Goal: Task Accomplishment & Management: Manage account settings

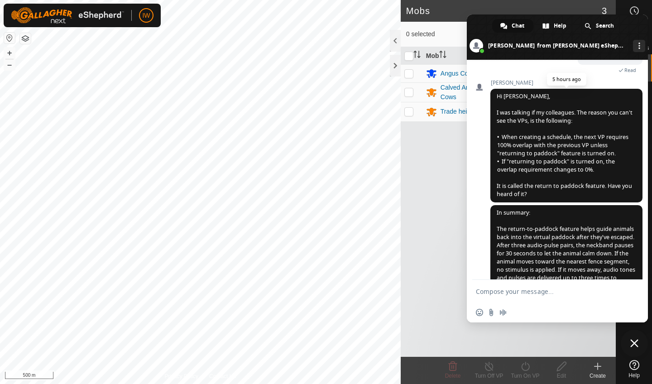
scroll to position [1215, 0]
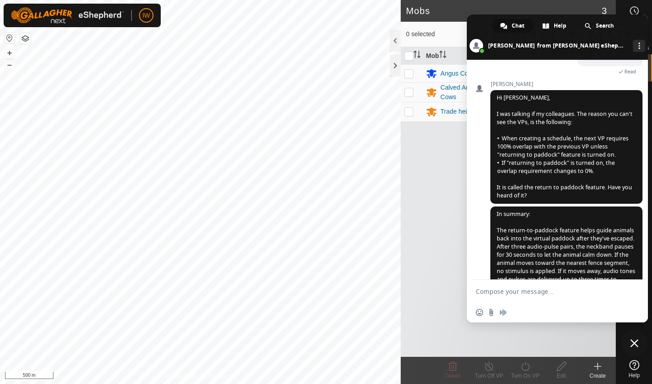
click at [637, 342] on span "Close chat" at bounding box center [634, 343] width 8 height 8
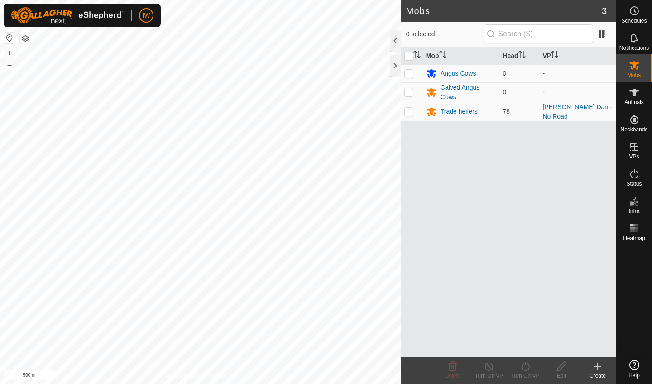
click at [637, 342] on span "Close chat" at bounding box center [635, 344] width 10 height 10
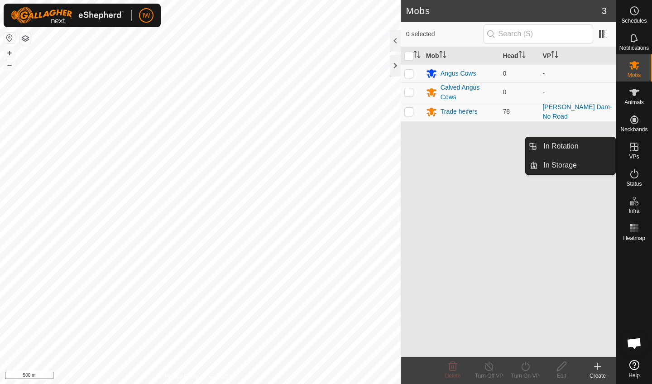
click at [638, 147] on icon at bounding box center [634, 146] width 11 height 11
click at [592, 142] on link "In Rotation" at bounding box center [576, 146] width 77 height 18
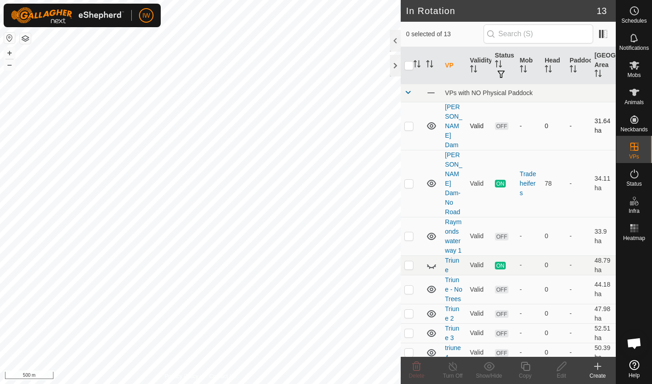
click at [410, 122] on p-checkbox at bounding box center [408, 125] width 9 height 7
checkbox input "true"
click at [561, 369] on icon at bounding box center [561, 366] width 9 height 9
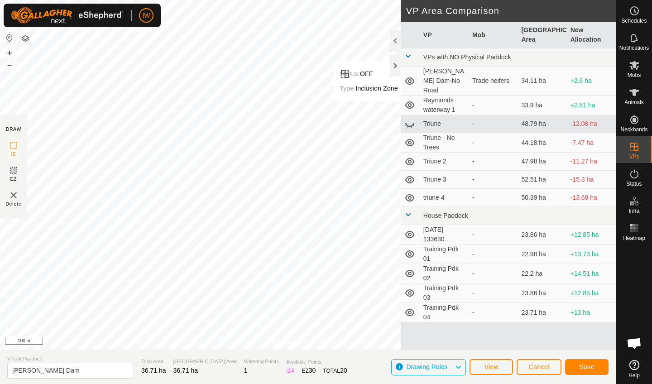
click at [589, 369] on span "Save" at bounding box center [586, 366] width 15 height 7
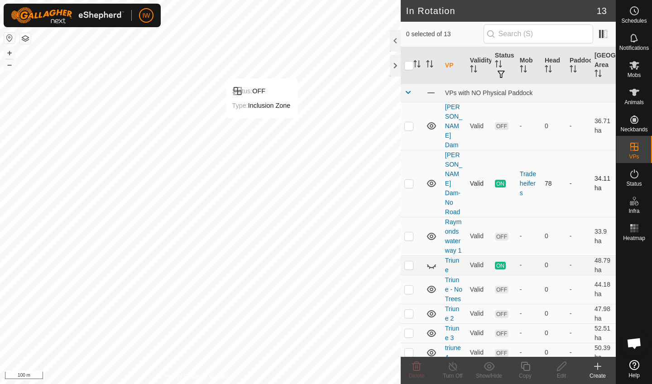
click at [411, 180] on p-checkbox at bounding box center [408, 183] width 9 height 7
checkbox input "true"
click at [452, 365] on icon at bounding box center [452, 366] width 11 height 11
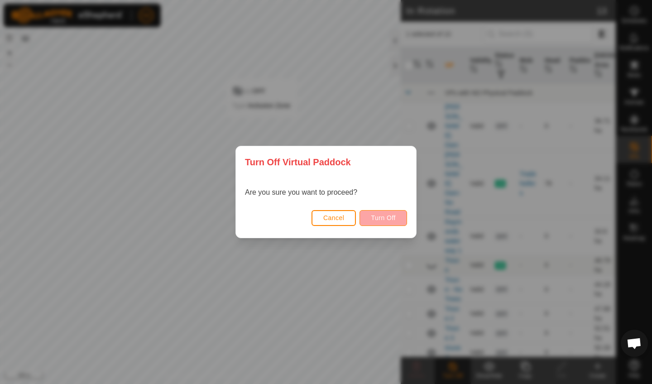
click at [380, 219] on span "Turn Off" at bounding box center [383, 217] width 25 height 7
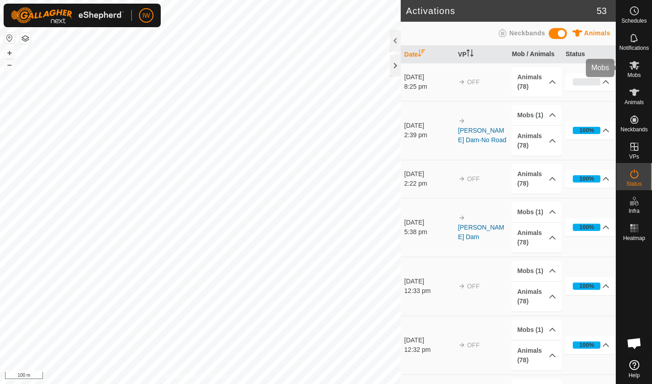
click at [636, 70] on icon at bounding box center [634, 65] width 11 height 11
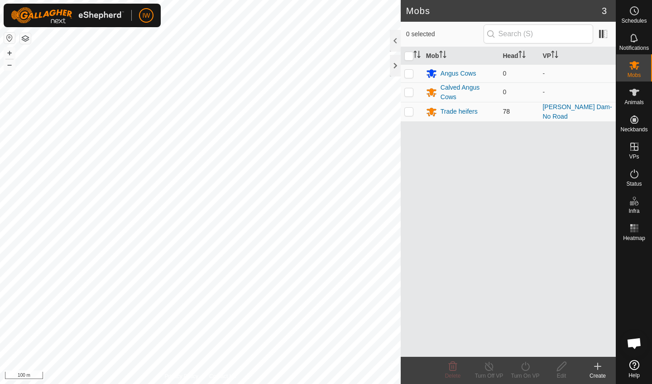
click at [412, 108] on p-checkbox at bounding box center [408, 111] width 9 height 7
checkbox input "false"
click at [560, 113] on link "[PERSON_NAME] Dam-No Road" at bounding box center [576, 111] width 69 height 17
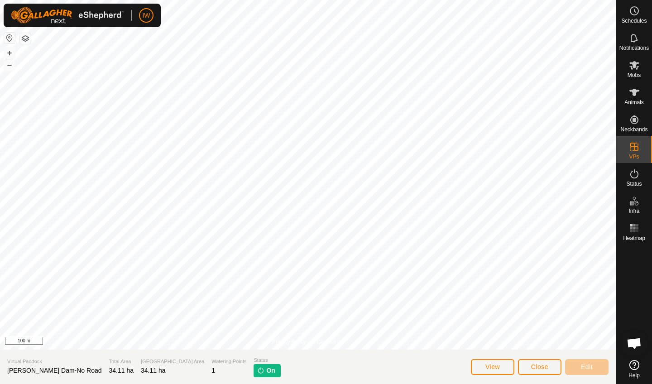
click at [535, 367] on span "Close" at bounding box center [539, 366] width 17 height 7
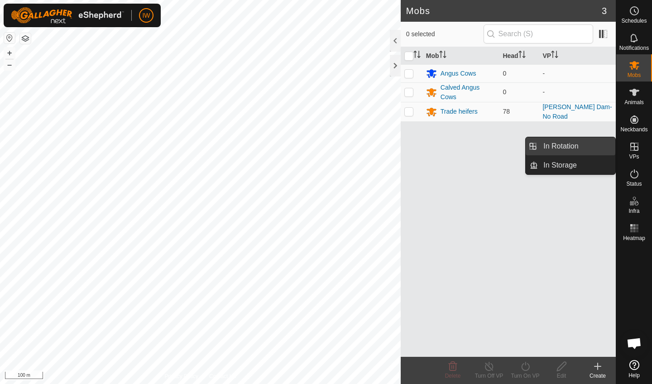
click at [593, 153] on link "In Rotation" at bounding box center [576, 146] width 77 height 18
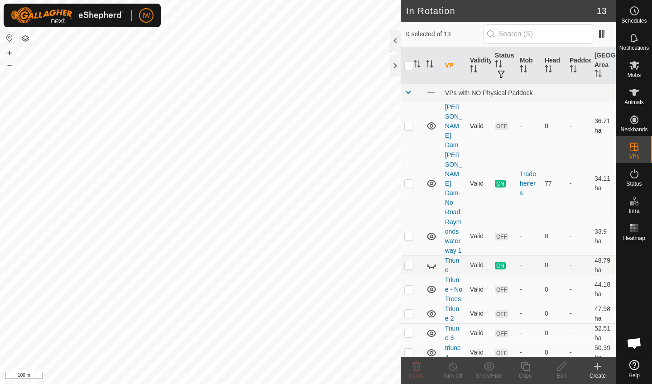
click at [410, 122] on p-checkbox at bounding box center [408, 125] width 9 height 7
click at [412, 122] on p-checkbox at bounding box center [408, 125] width 9 height 7
checkbox input "false"
click at [637, 72] on span "Mobs" at bounding box center [633, 74] width 13 height 5
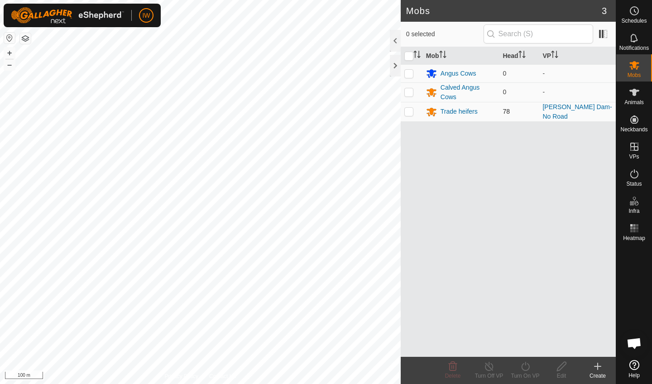
click at [408, 111] on p-checkbox at bounding box center [408, 111] width 9 height 7
click at [409, 113] on p-checkbox at bounding box center [408, 111] width 9 height 7
checkbox input "false"
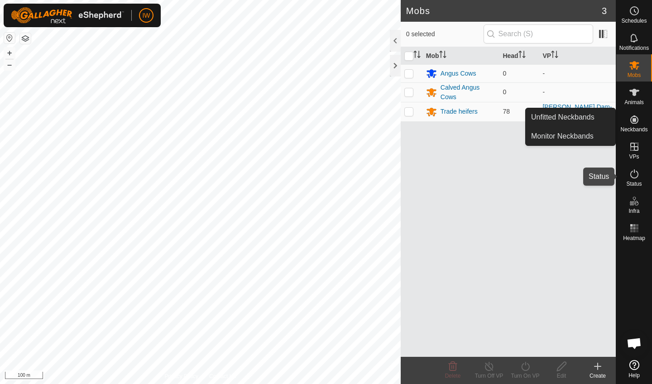
click at [634, 184] on span "Status" at bounding box center [633, 183] width 15 height 5
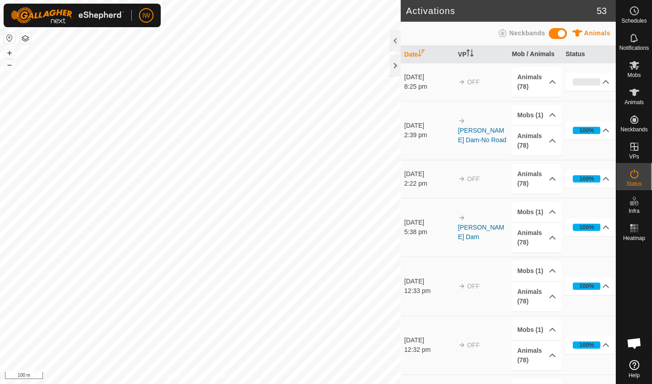
click at [632, 180] on es-activation-svg-icon at bounding box center [634, 174] width 16 height 14
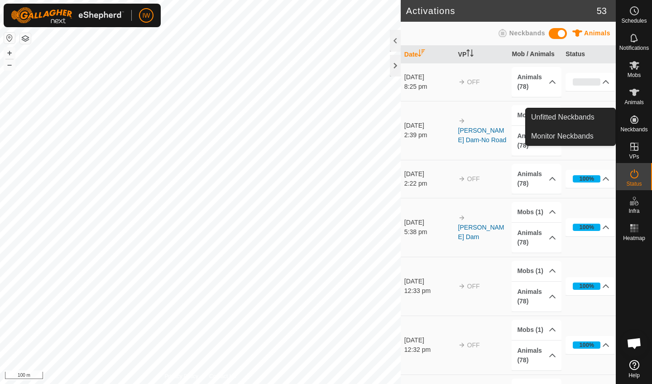
click at [634, 174] on icon at bounding box center [634, 173] width 11 height 11
